Goal: Information Seeking & Learning: Learn about a topic

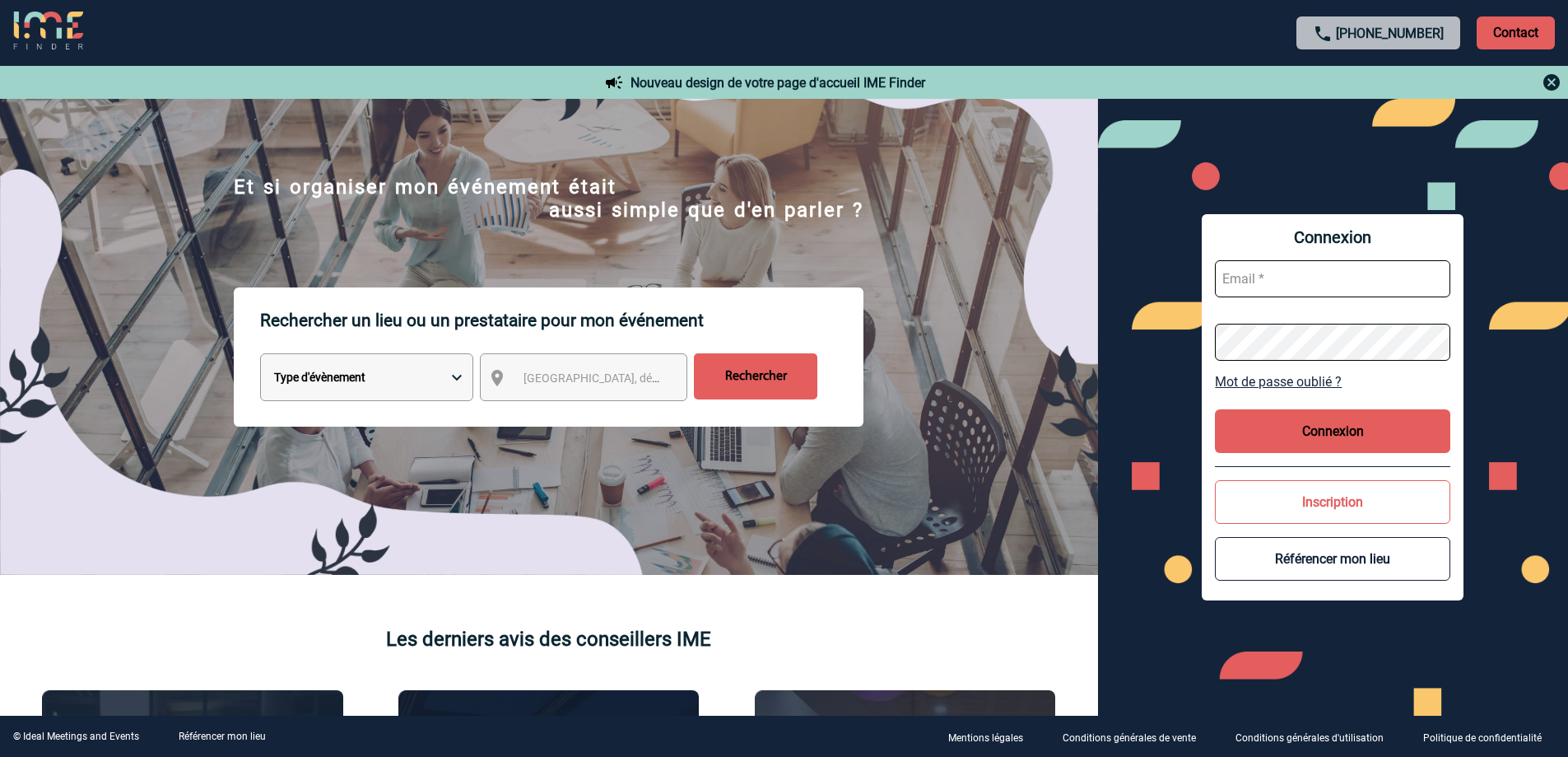
scroll to position [82, 0]
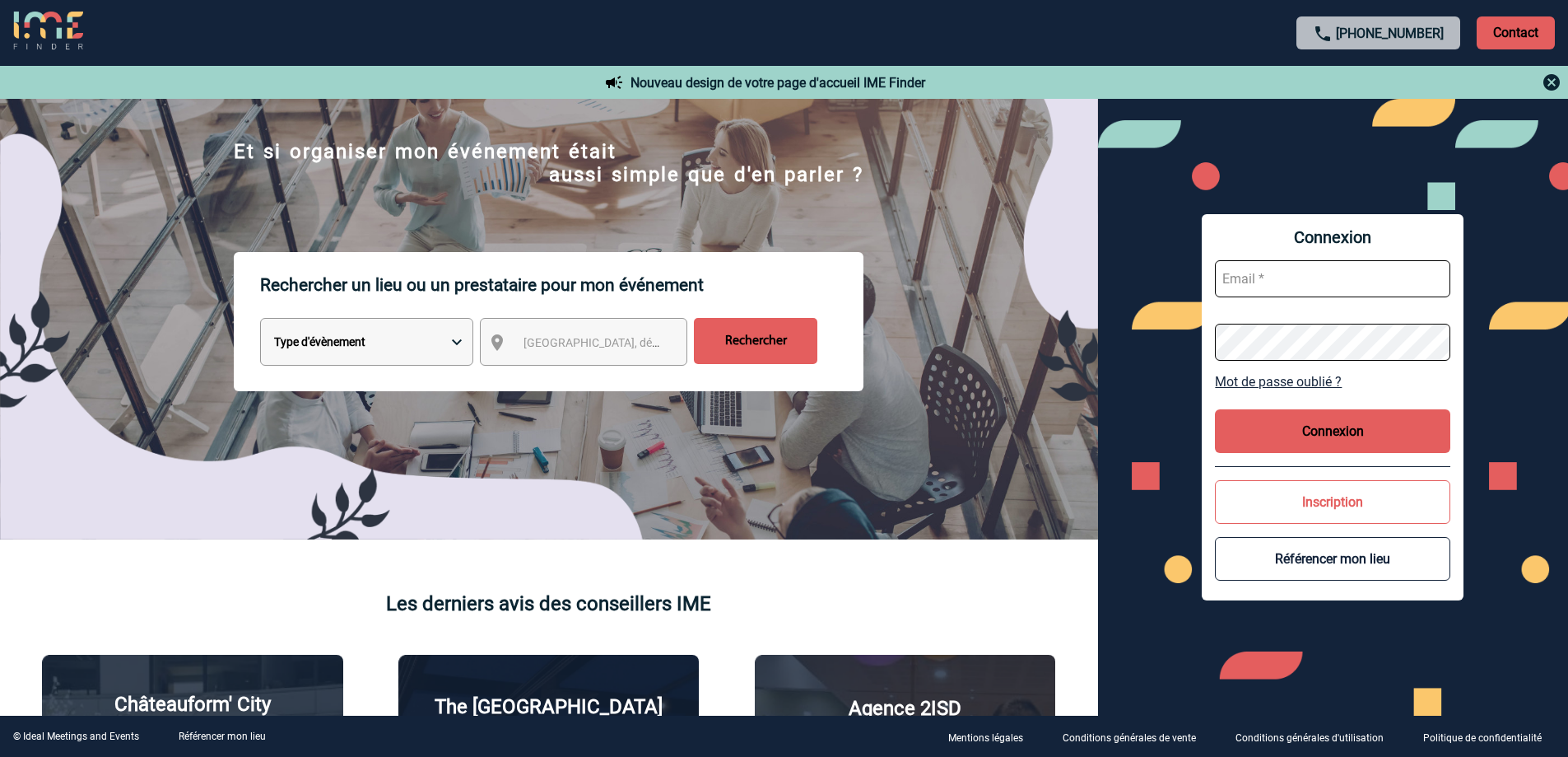
click at [1230, 287] on input "text" at bounding box center [1332, 278] width 236 height 37
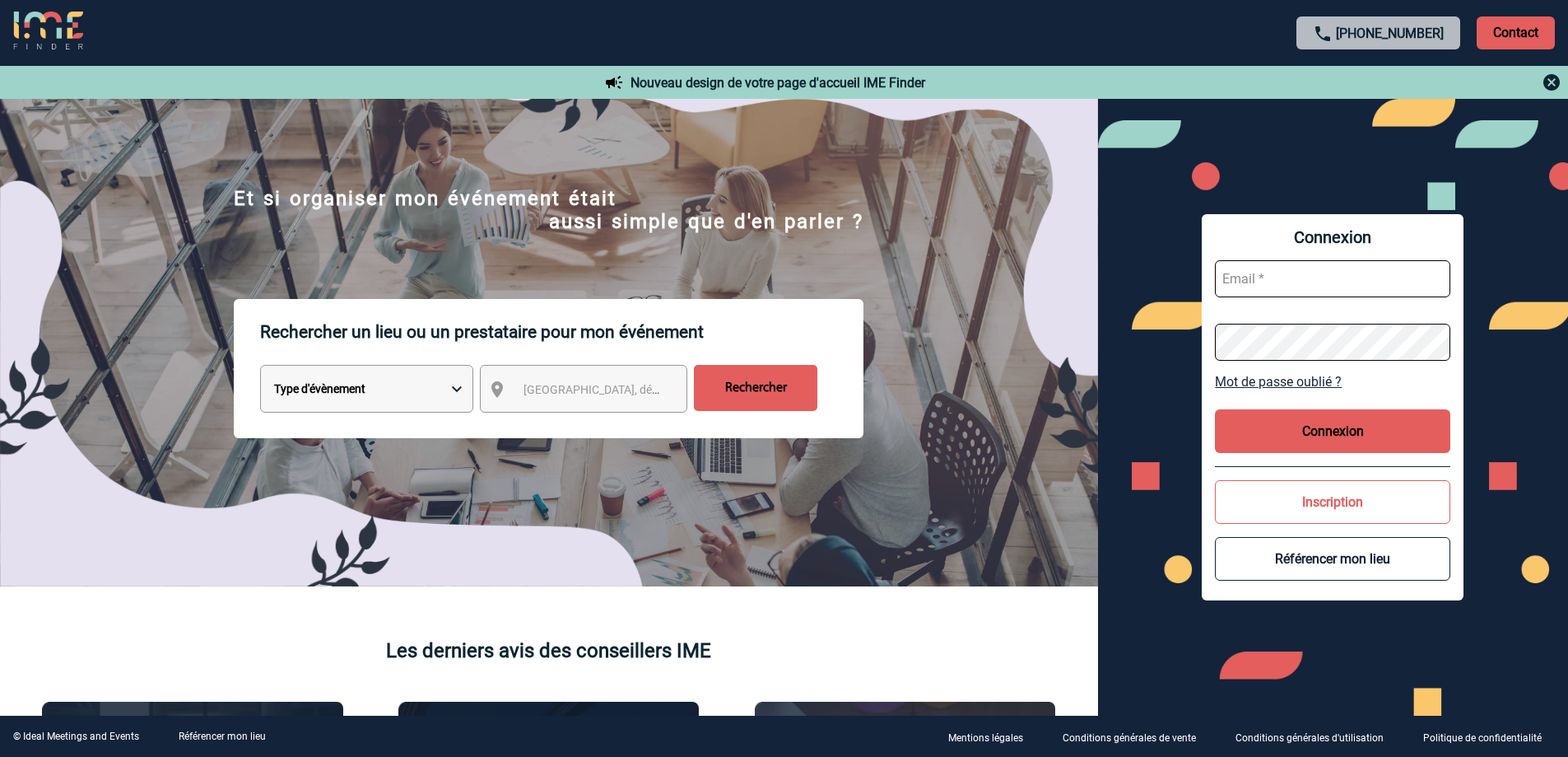
scroll to position [0, 0]
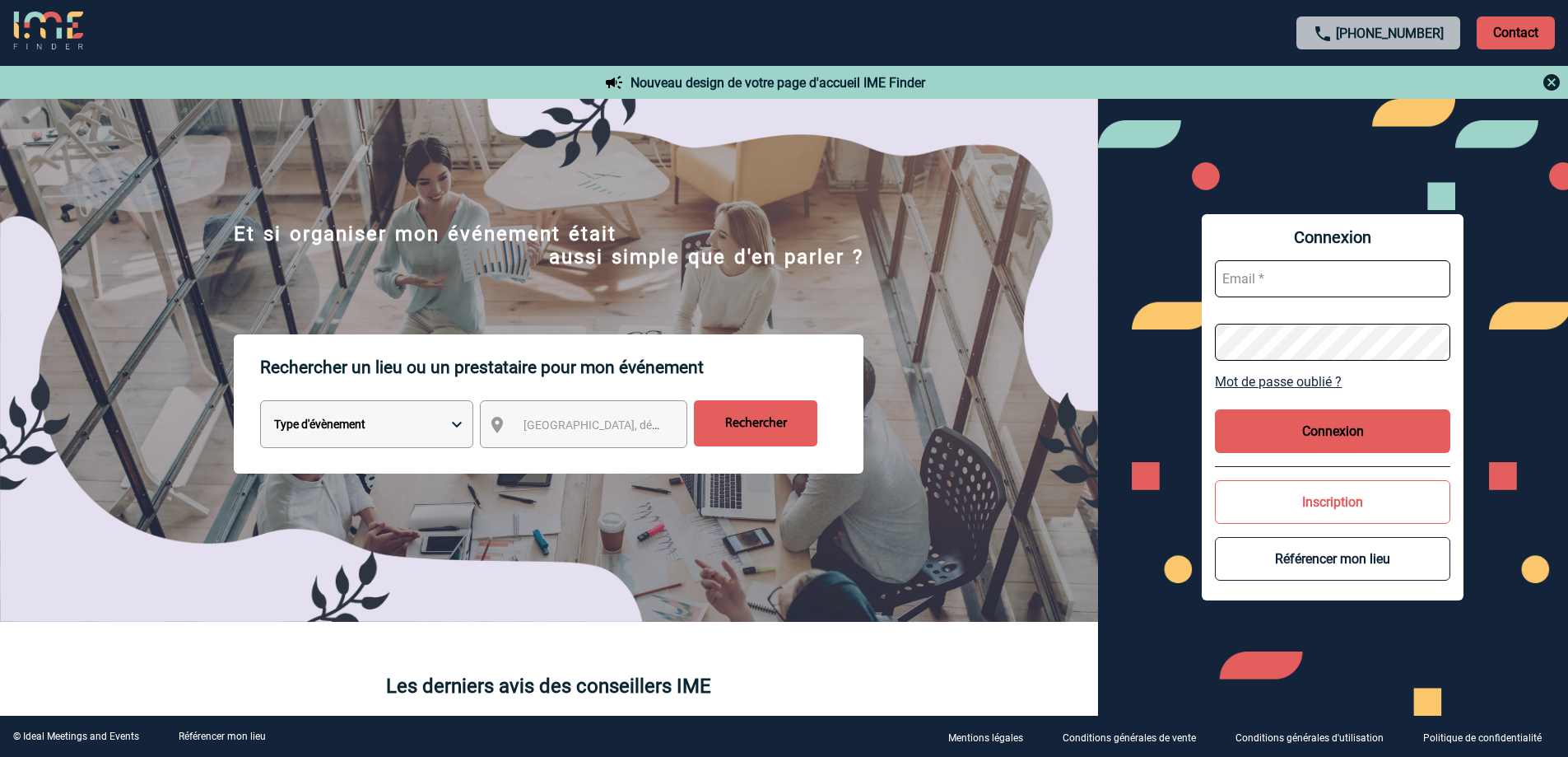
click at [423, 424] on select "Type d'évènement Séminaire avec nuitée Réunion Repas de groupe Team Building & …" at bounding box center [366, 424] width 213 height 47
select select "3"
click at [260, 403] on select "Type d'évènement Séminaire avec nuitée Réunion Repas de groupe Team Building & …" at bounding box center [366, 424] width 213 height 47
click at [560, 427] on span "Ville, département, région..." at bounding box center [638, 425] width 229 height 13
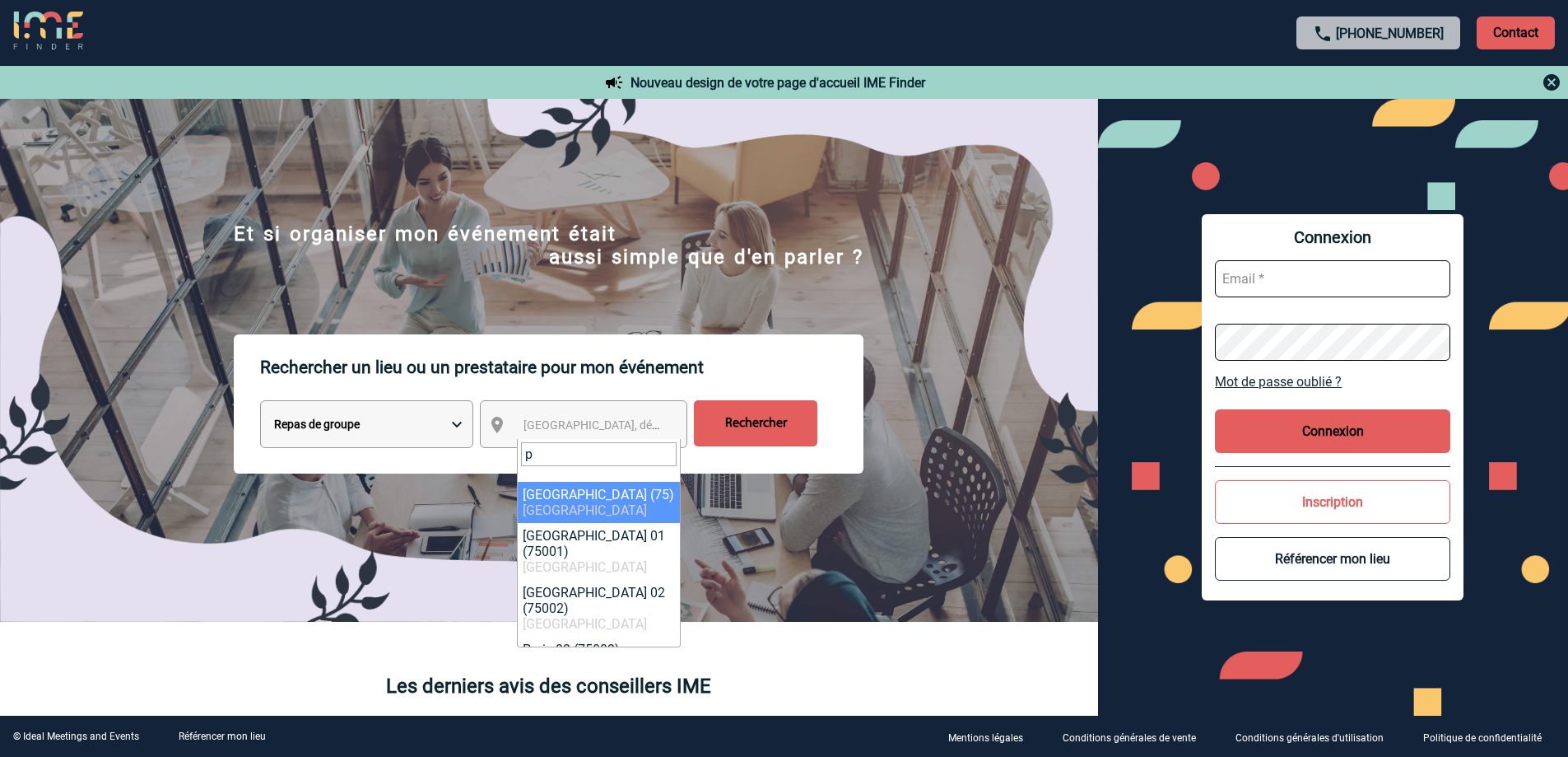
type input "p"
select select "3"
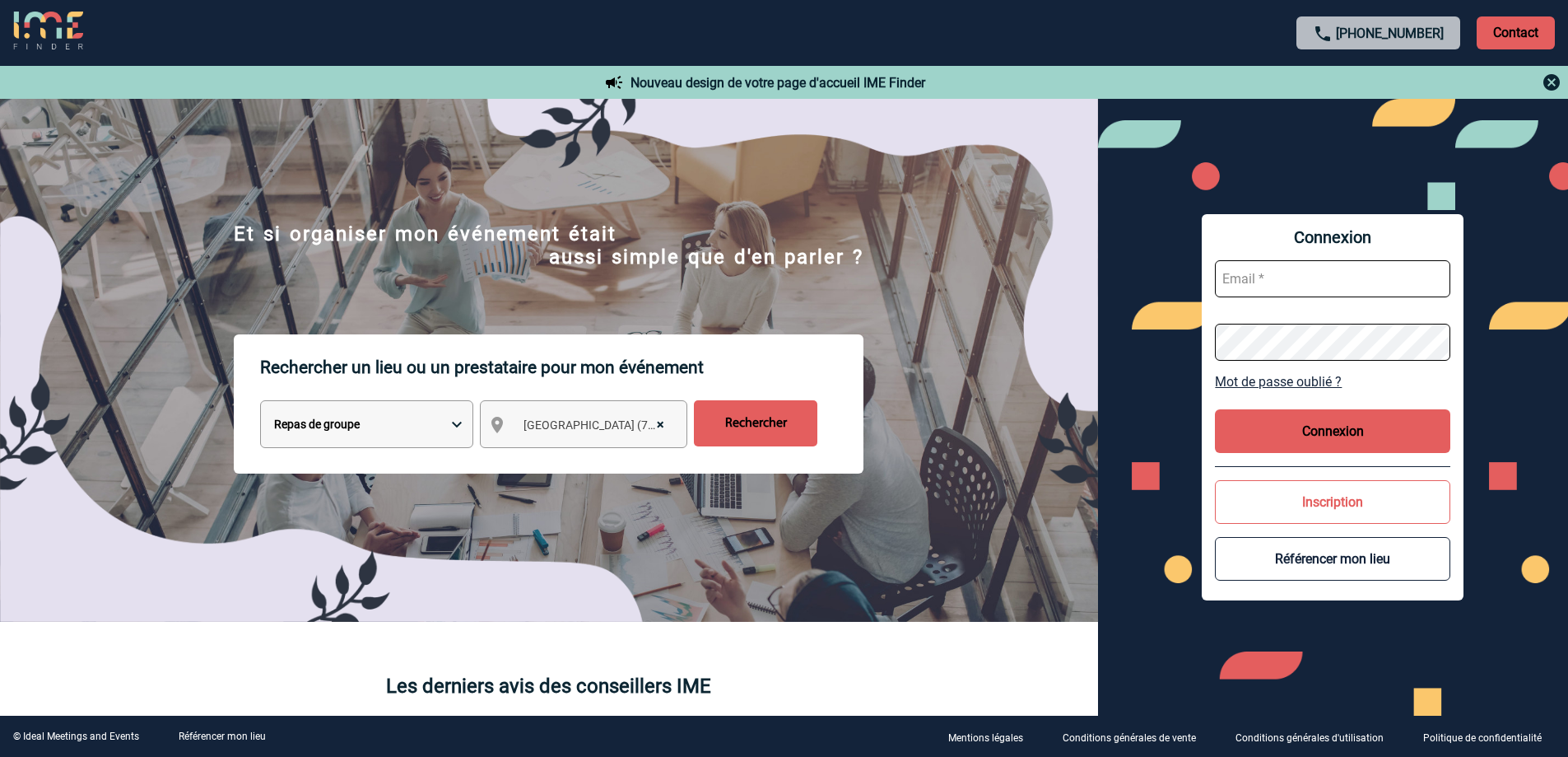
click at [778, 395] on p "Rechercher un lieu ou un prestataire pour mon événement" at bounding box center [561, 367] width 604 height 66
click at [788, 408] on input "Rechercher" at bounding box center [756, 423] width 124 height 46
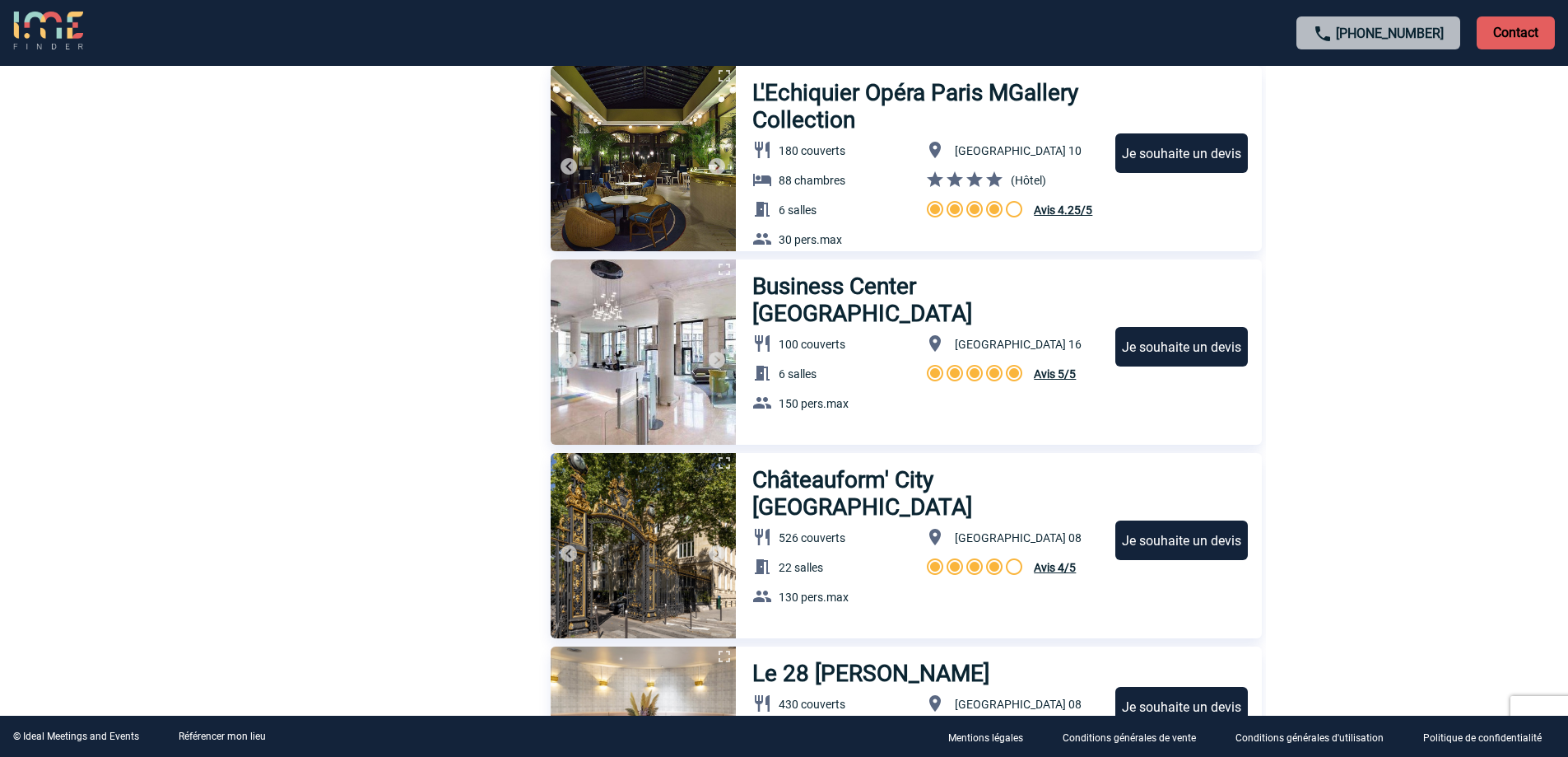
scroll to position [3129, 0]
